Goal: Task Accomplishment & Management: Manage account settings

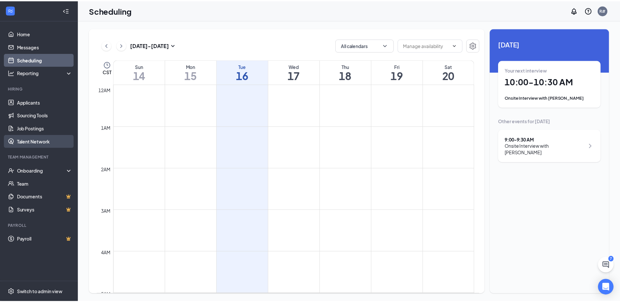
scroll to position [322, 0]
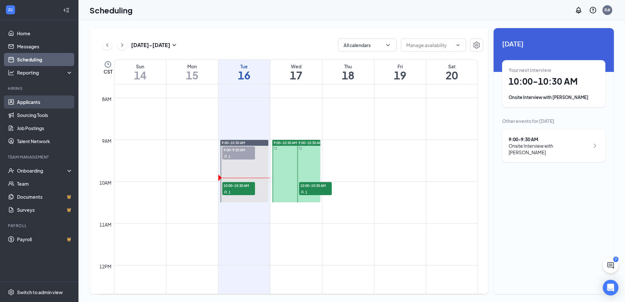
click at [21, 104] on link "Applicants" at bounding box center [45, 102] width 56 height 13
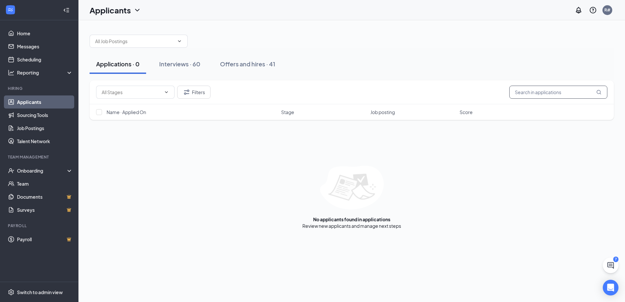
click at [544, 94] on input "text" at bounding box center [559, 92] width 98 height 13
type input "francesCA"
click at [335, 225] on link "Interviews" at bounding box center [340, 226] width 22 height 6
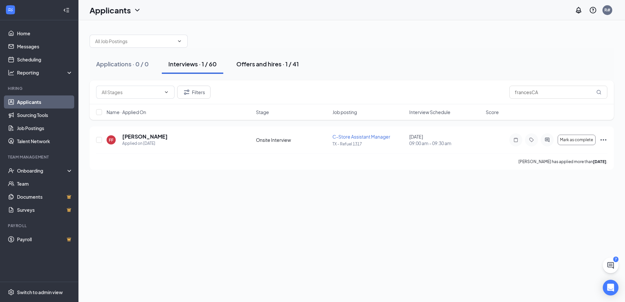
click at [284, 59] on button "Offers and hires · 1 / 41" at bounding box center [268, 64] width 76 height 20
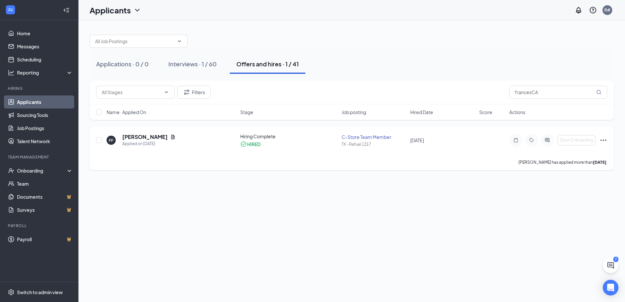
click at [603, 140] on icon "Ellipses" at bounding box center [604, 140] width 8 height 8
click at [307, 198] on div "Applications · 0 / 0 Interviews · 1 / 60 Offers and hires · 1 / 41 Filters fran…" at bounding box center [352, 161] width 547 height 282
click at [609, 139] on div "FF [PERSON_NAME] Applied on [DATE] Hiring Complete HIRED C-Store Team Member TX…" at bounding box center [352, 149] width 525 height 44
click at [604, 140] on icon "Ellipses" at bounding box center [604, 140] width 8 height 8
click at [252, 231] on div "Applications · 0 / 0 Interviews · 1 / 60 Offers and hires · 1 / 41 Filters fran…" at bounding box center [352, 161] width 547 height 282
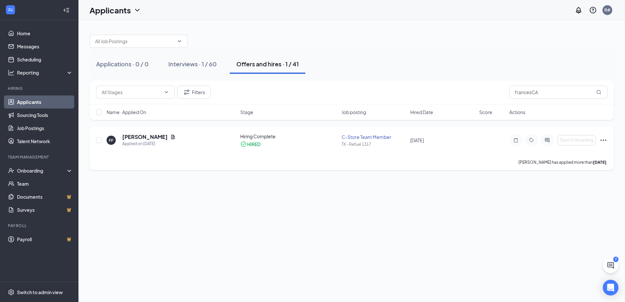
click at [361, 138] on div "C-Store Team Member" at bounding box center [374, 137] width 65 height 7
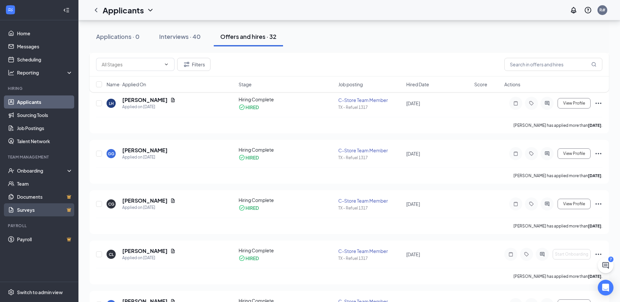
scroll to position [752, 0]
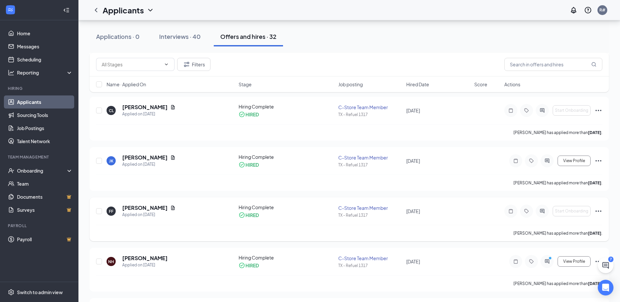
click at [598, 211] on icon "Ellipses" at bounding box center [599, 211] width 8 height 8
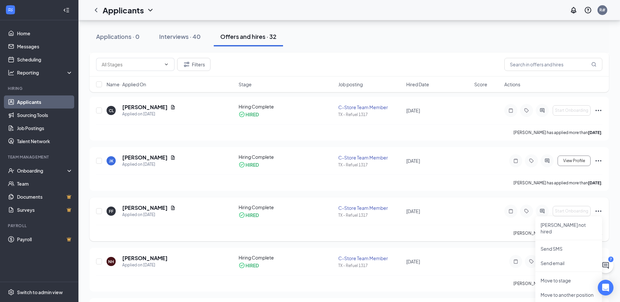
click at [447, 234] on div "[PERSON_NAME] has applied more than [DATE] ." at bounding box center [349, 233] width 507 height 16
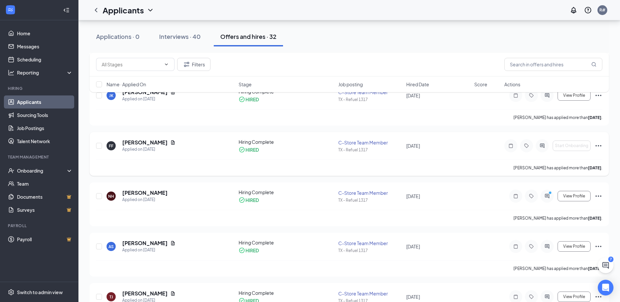
scroll to position [785, 0]
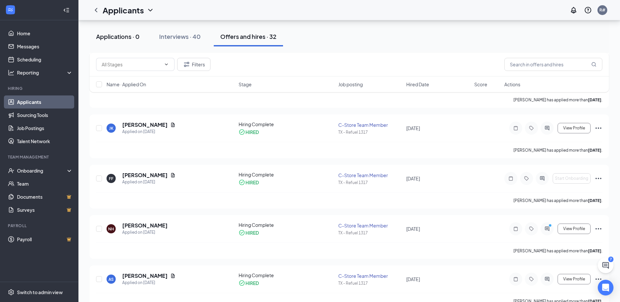
click at [125, 34] on div "Applications · 0" at bounding box center [118, 36] width 44 height 8
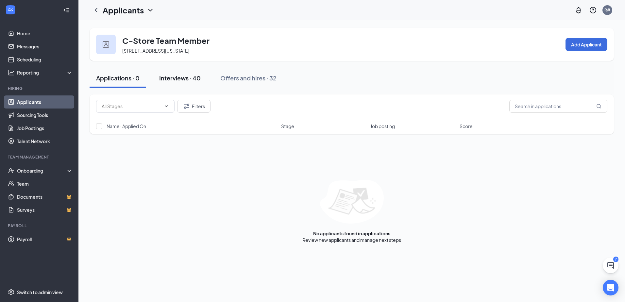
click at [167, 79] on div "Interviews · 40" at bounding box center [180, 78] width 42 height 8
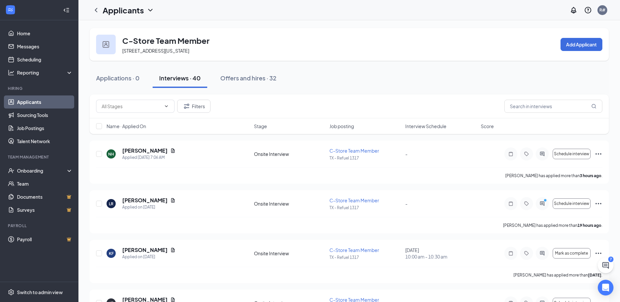
click at [31, 100] on link "Applicants" at bounding box center [45, 102] width 56 height 13
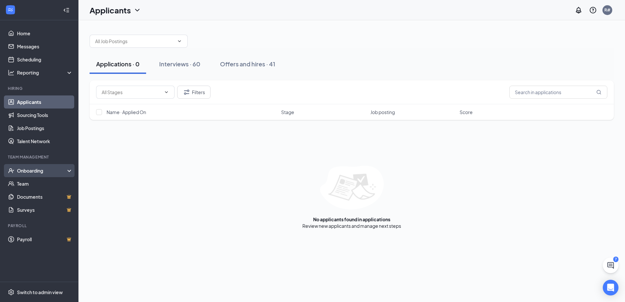
click at [32, 173] on div "Onboarding" at bounding box center [42, 170] width 50 height 7
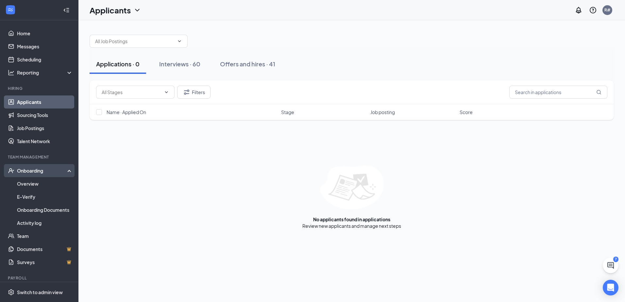
click at [34, 169] on div "Onboarding" at bounding box center [42, 170] width 50 height 7
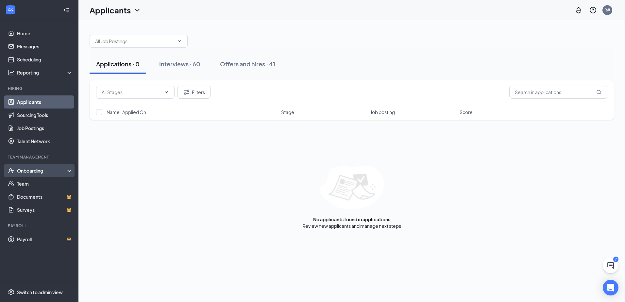
click at [45, 169] on div "Onboarding" at bounding box center [42, 170] width 50 height 7
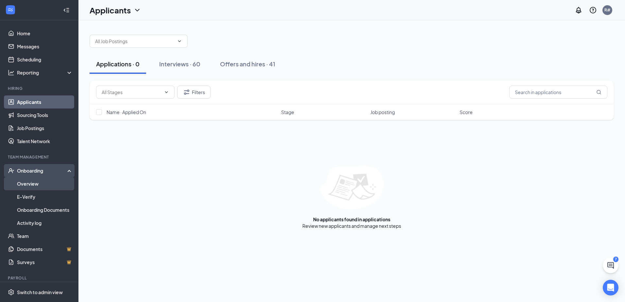
click at [38, 184] on link "Overview" at bounding box center [45, 183] width 56 height 13
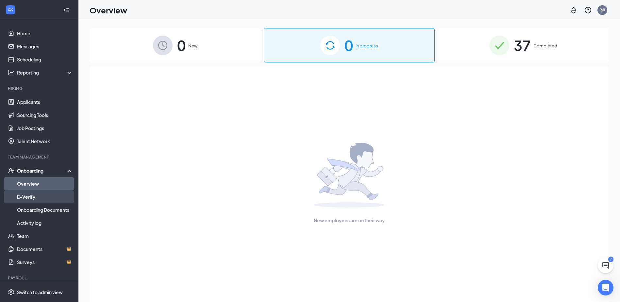
click at [36, 193] on link "E-Verify" at bounding box center [45, 196] width 56 height 13
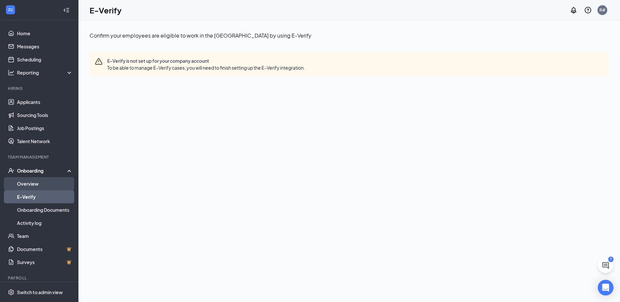
click at [37, 184] on link "Overview" at bounding box center [45, 183] width 56 height 13
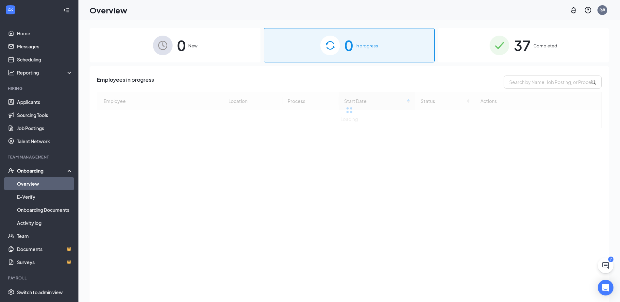
click at [41, 171] on div "Onboarding" at bounding box center [42, 170] width 50 height 7
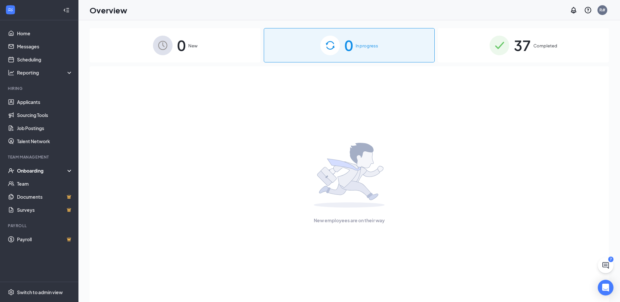
click at [41, 171] on div "Onboarding" at bounding box center [42, 170] width 50 height 7
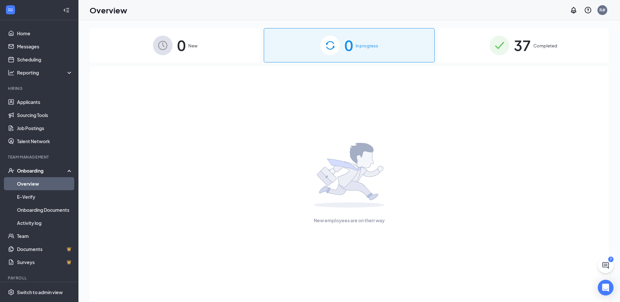
click at [39, 170] on div "Onboarding" at bounding box center [42, 170] width 50 height 7
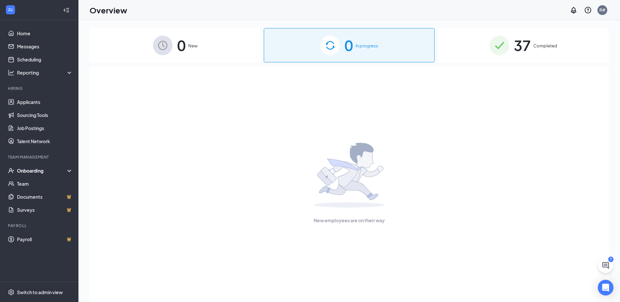
click at [36, 168] on div "Onboarding" at bounding box center [42, 170] width 50 height 7
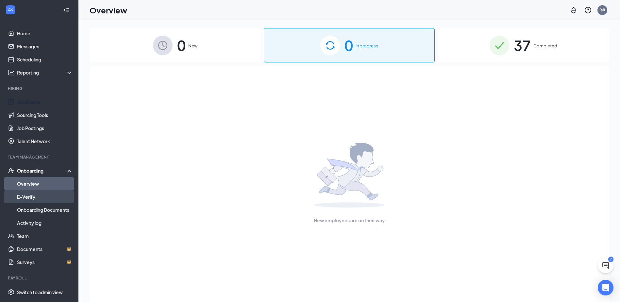
click at [29, 105] on link "Applicants" at bounding box center [45, 102] width 56 height 13
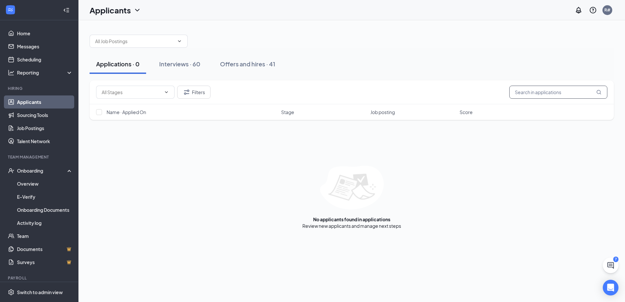
click at [554, 89] on input "text" at bounding box center [559, 92] width 98 height 13
click at [29, 100] on link "Applicants" at bounding box center [45, 102] width 56 height 13
